Goal: Transaction & Acquisition: Purchase product/service

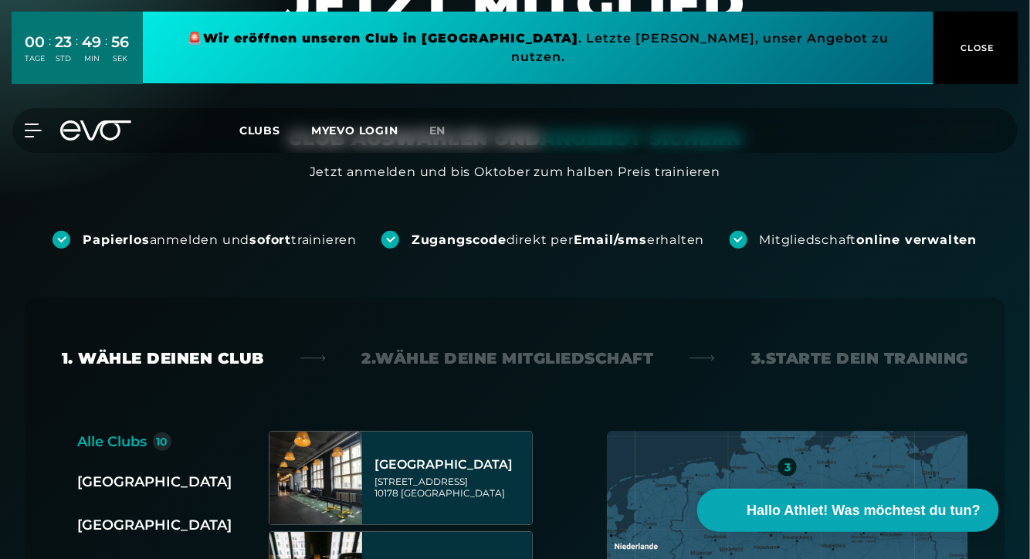
scroll to position [125, 0]
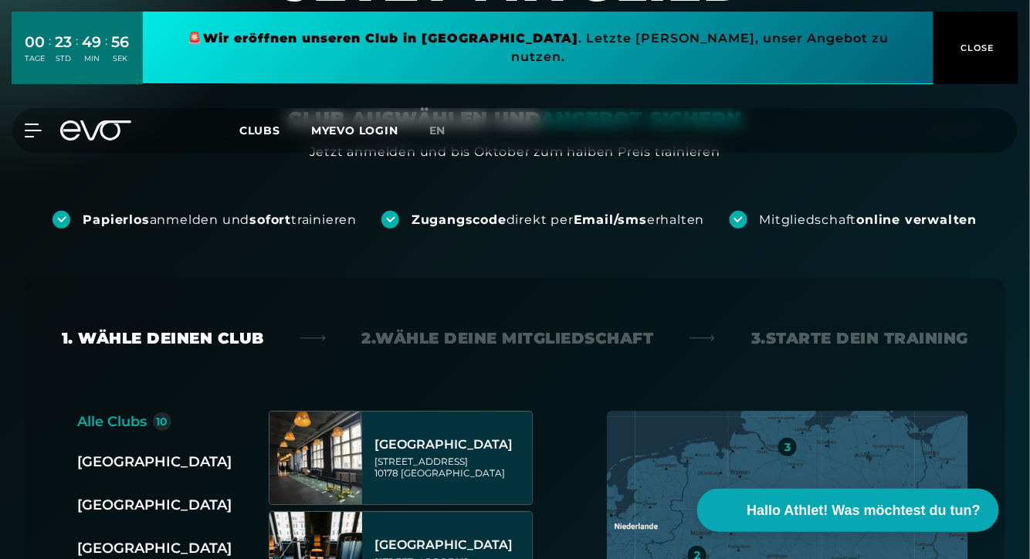
click at [975, 44] on span "CLOSE" at bounding box center [976, 48] width 38 height 14
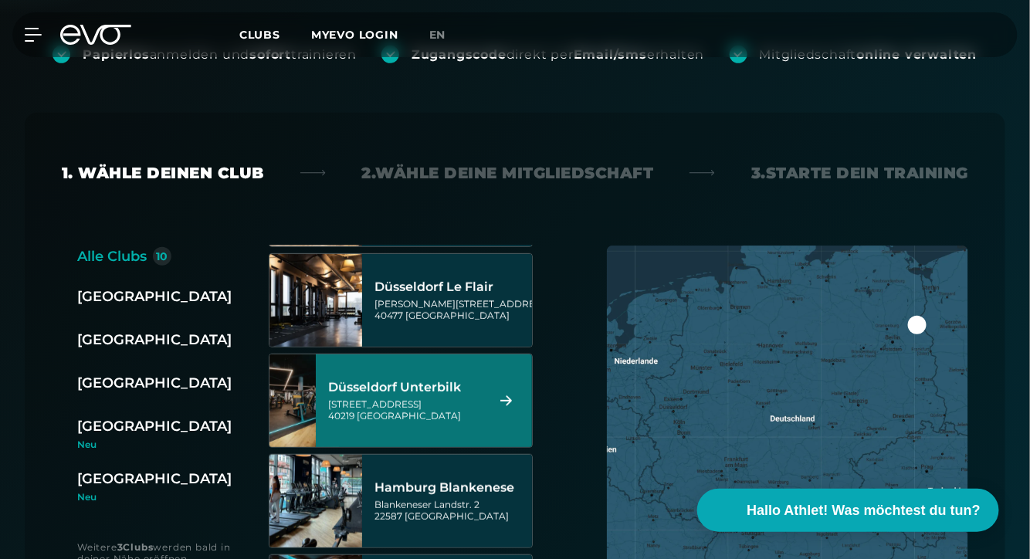
scroll to position [412, 0]
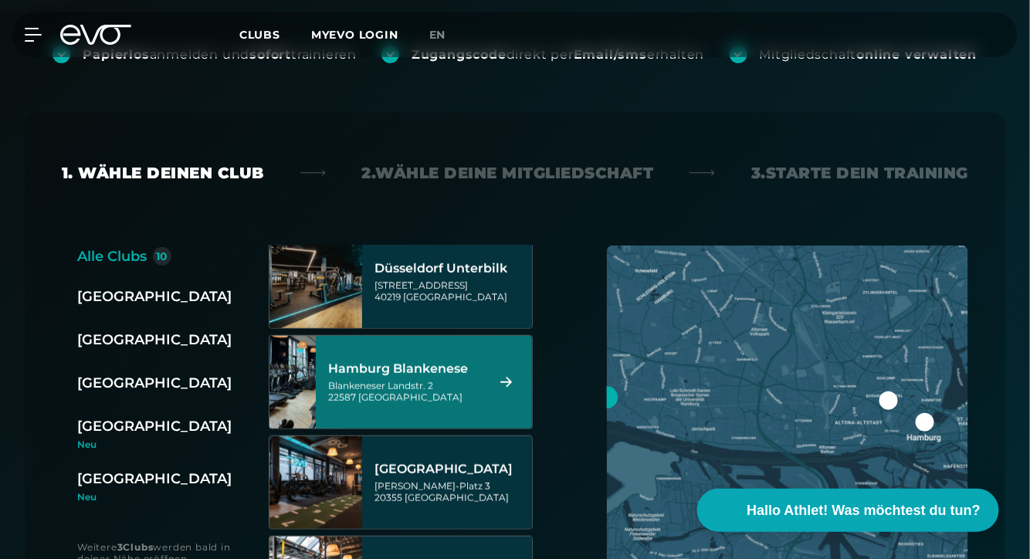
click at [472, 386] on div "Blankeneser Landstr. 2 22587 Hamburg" at bounding box center [405, 391] width 154 height 23
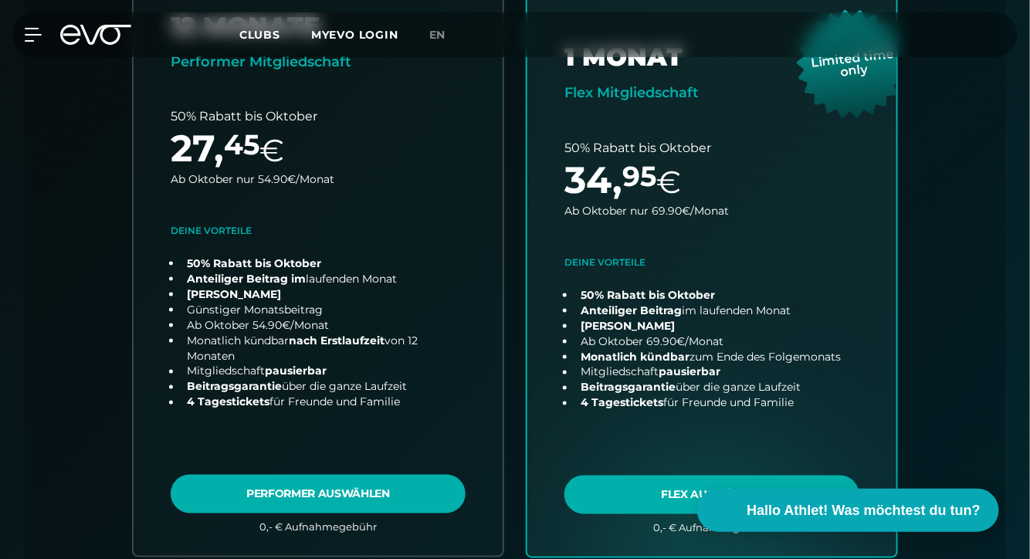
scroll to position [579, 0]
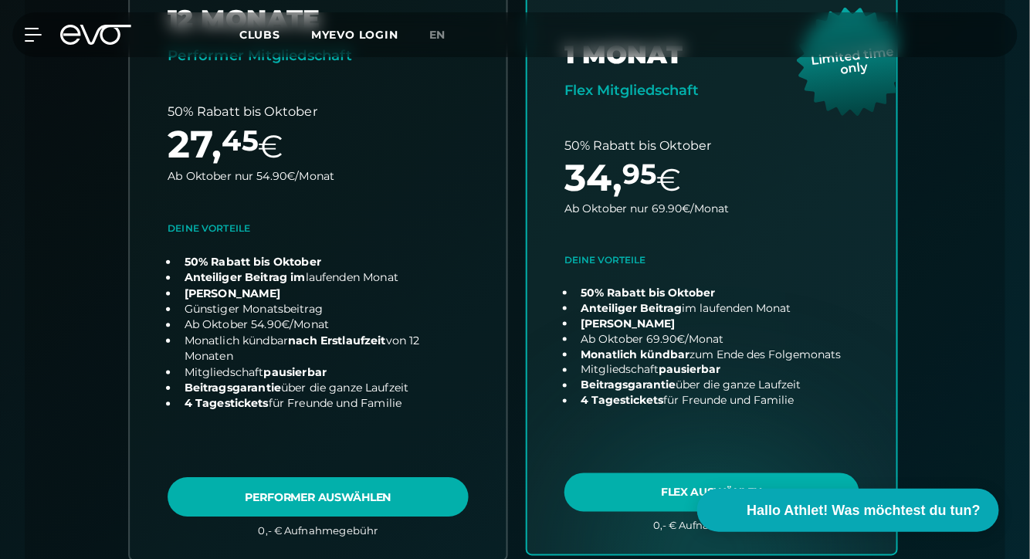
click at [336, 394] on link "choose plan" at bounding box center [318, 256] width 377 height 607
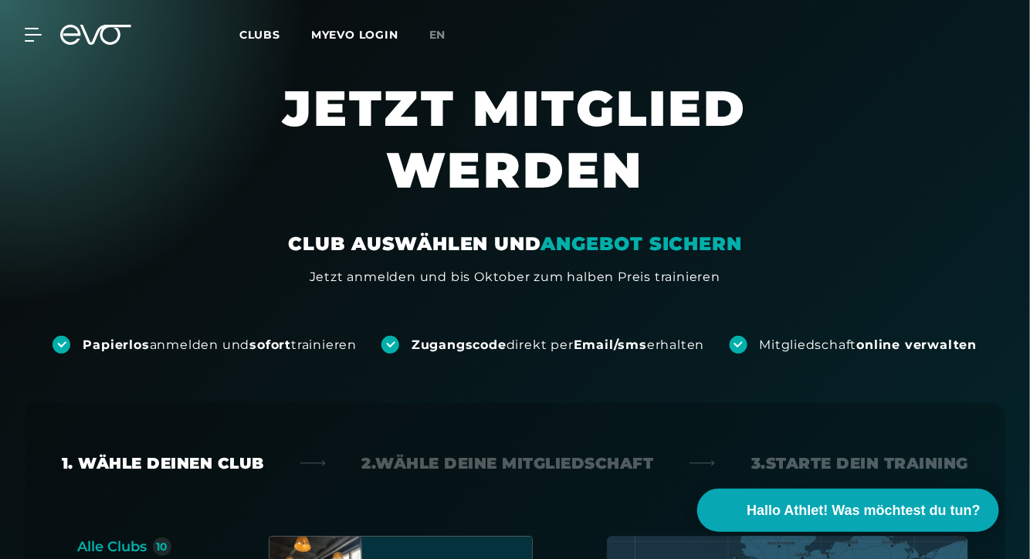
click at [42, 35] on div "MyEVO Login Über EVO Mitgliedschaften Probetraining TAGESPASS EVO Studios [GEOG…" at bounding box center [24, 35] width 54 height 14
click at [31, 36] on icon at bounding box center [36, 35] width 22 height 14
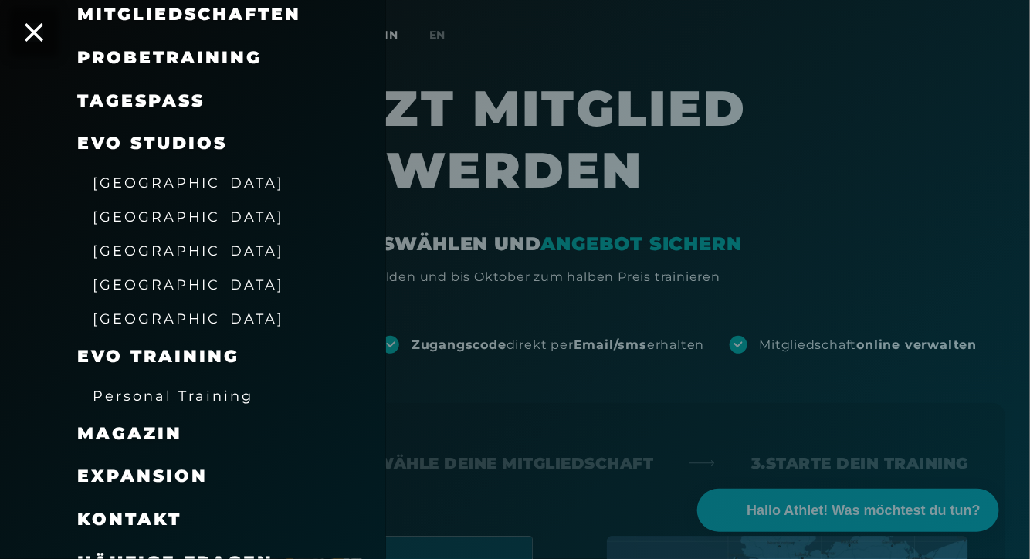
scroll to position [195, 0]
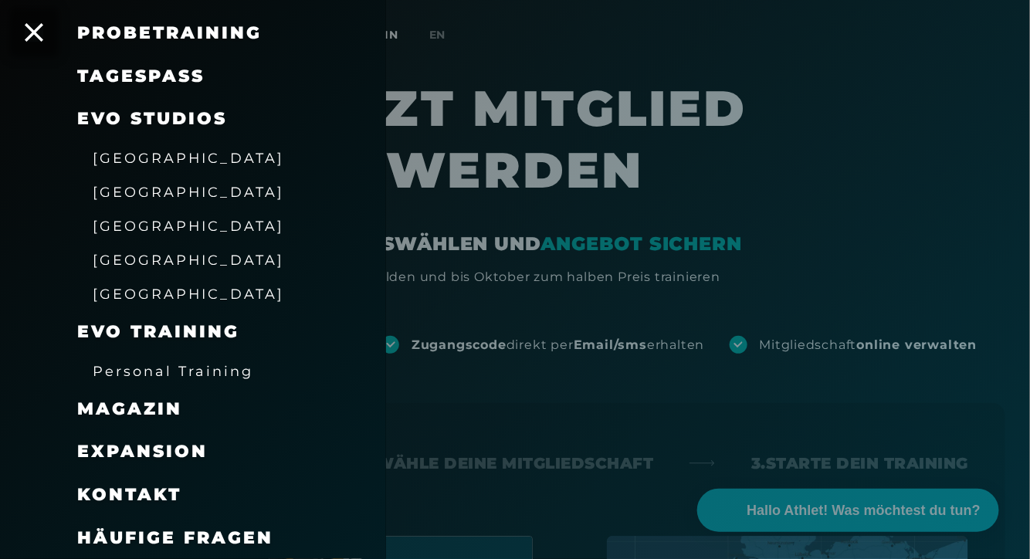
click at [144, 498] on span "Kontakt" at bounding box center [129, 494] width 104 height 21
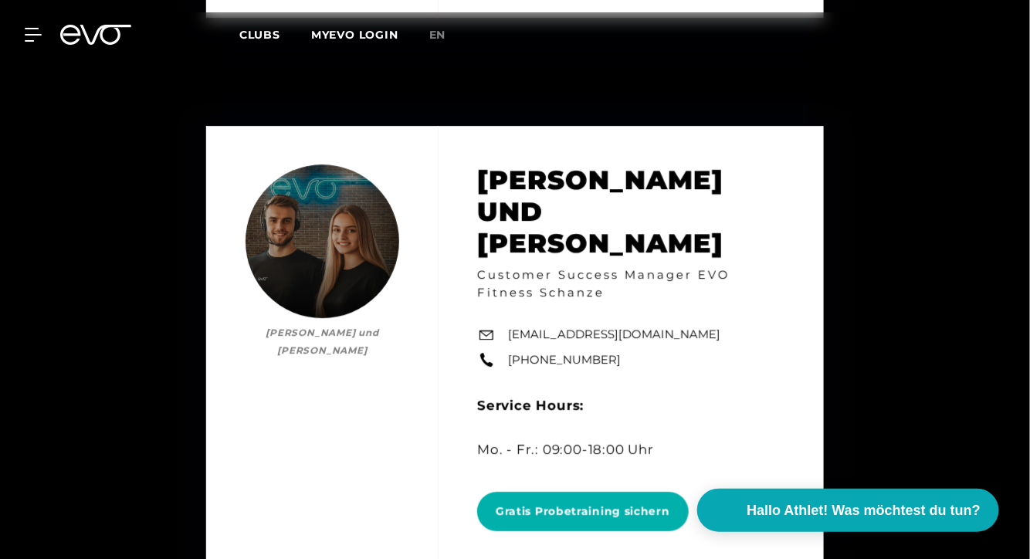
scroll to position [7247, 0]
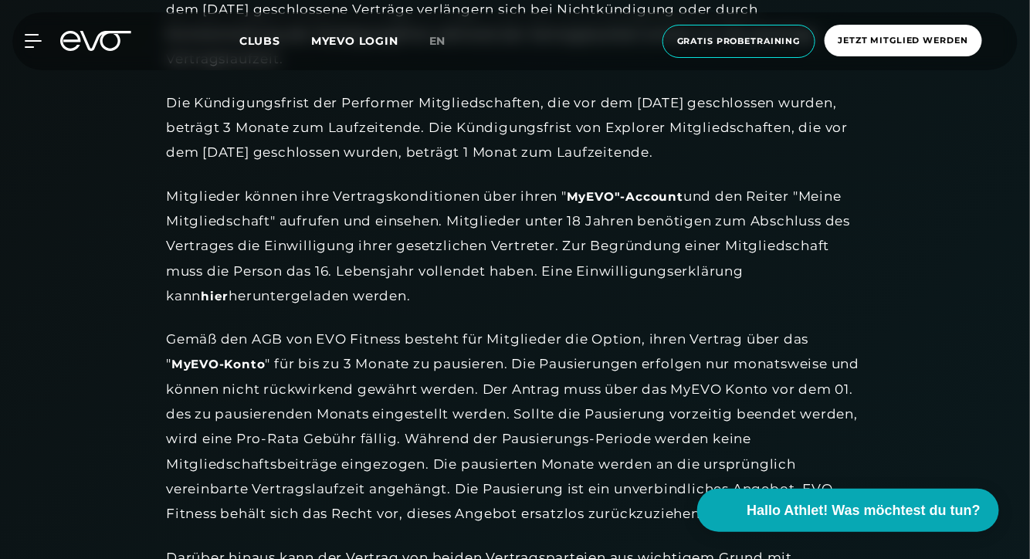
scroll to position [1755, 0]
click at [228, 288] on link "hier" at bounding box center [215, 296] width 28 height 16
